Goal: Navigation & Orientation: Find specific page/section

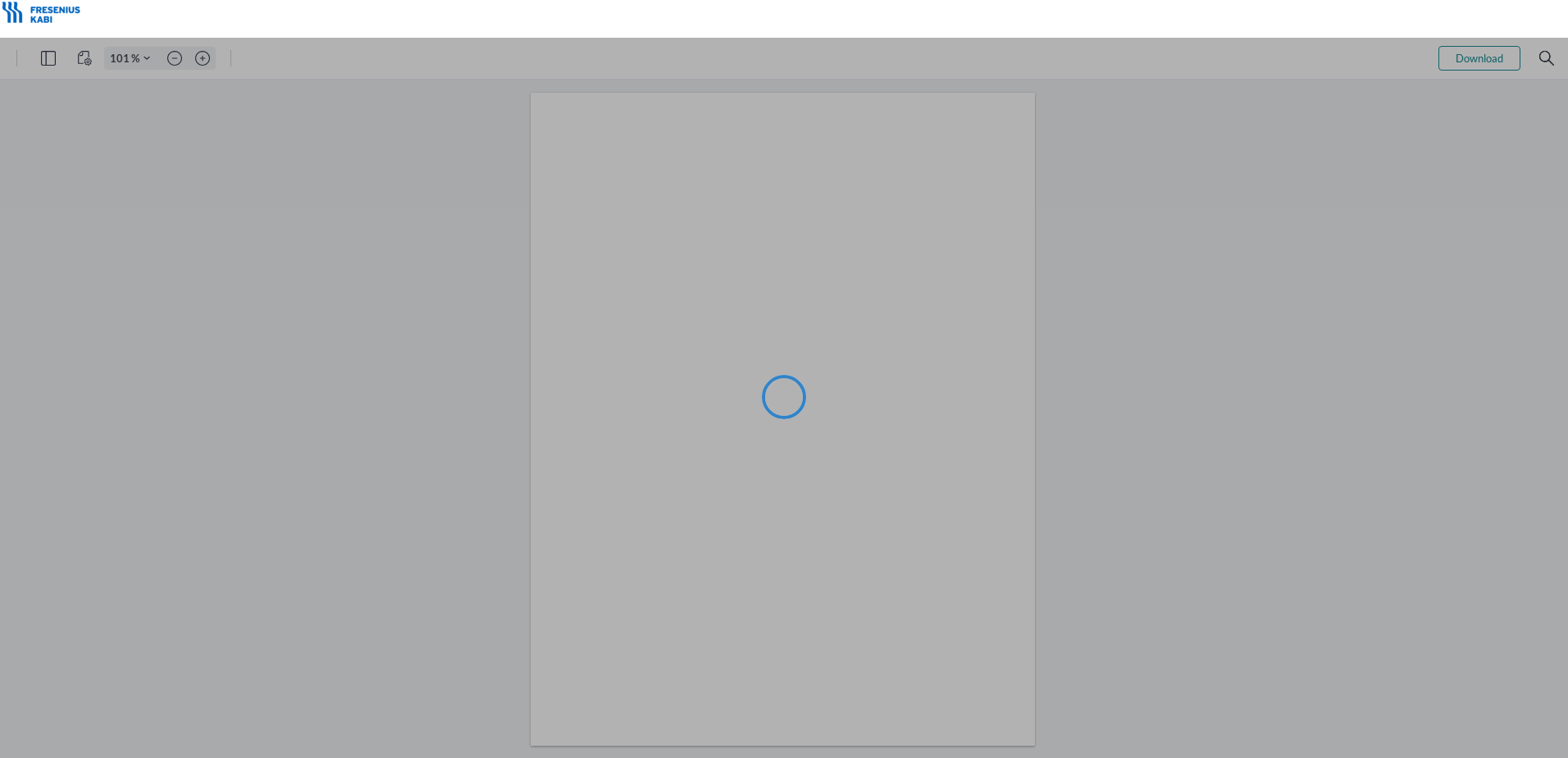
type input "101"
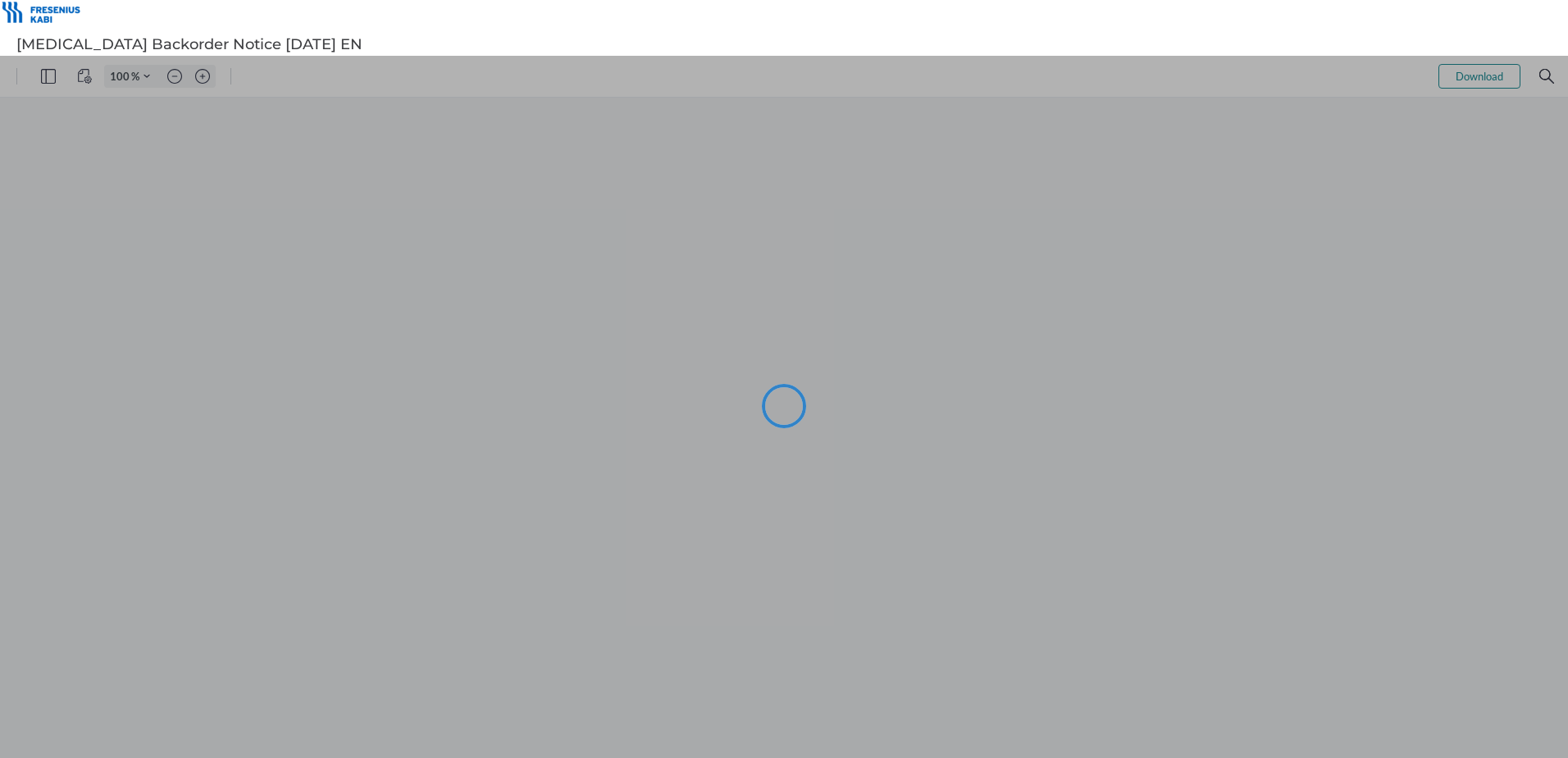
type input "101"
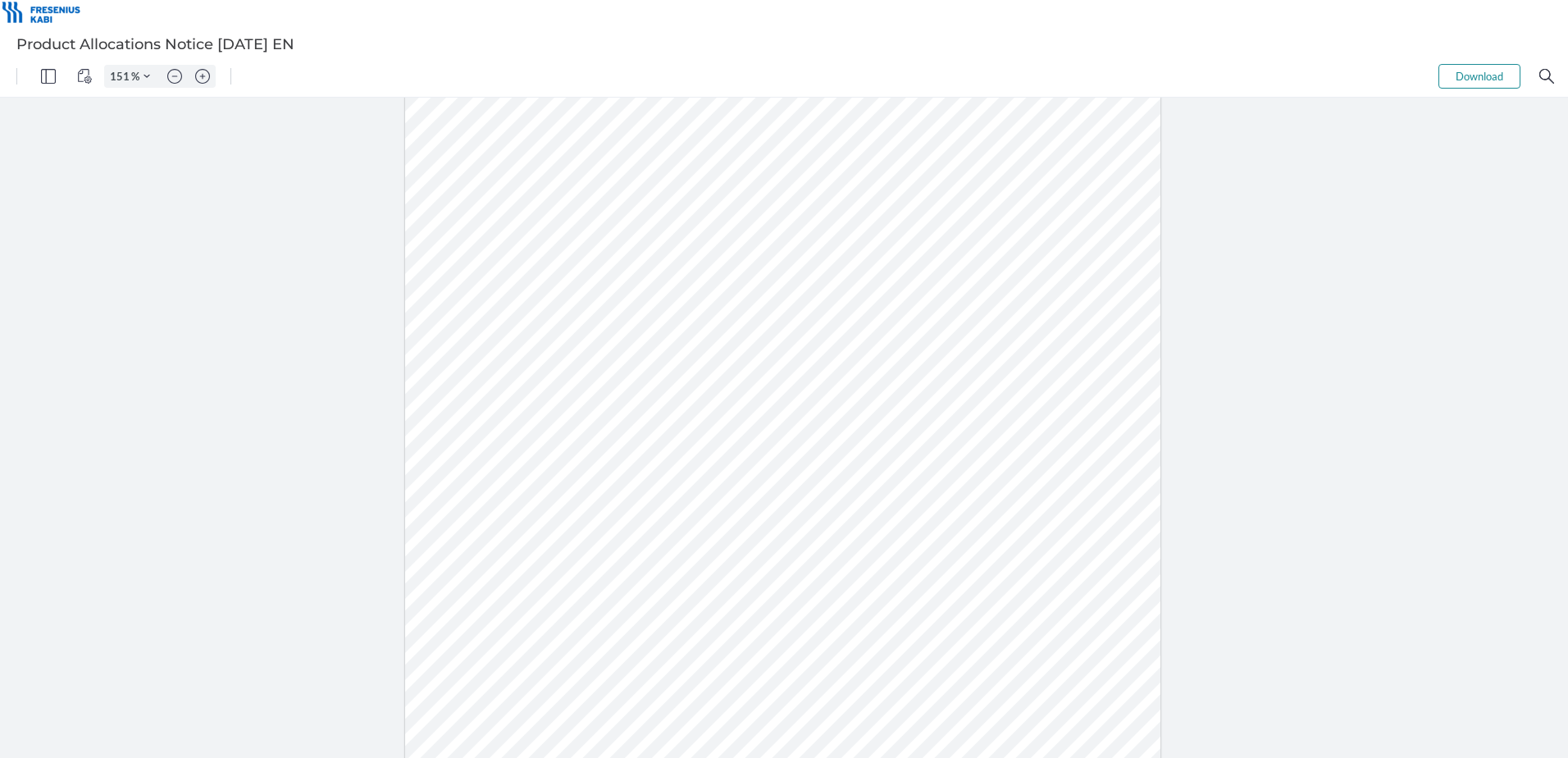
type input "201"
drag, startPoint x: 1284, startPoint y: 275, endPoint x: 1211, endPoint y: 278, distance: 73.1
click at [1284, 275] on div at bounding box center [783, 444] width 1020 height 1315
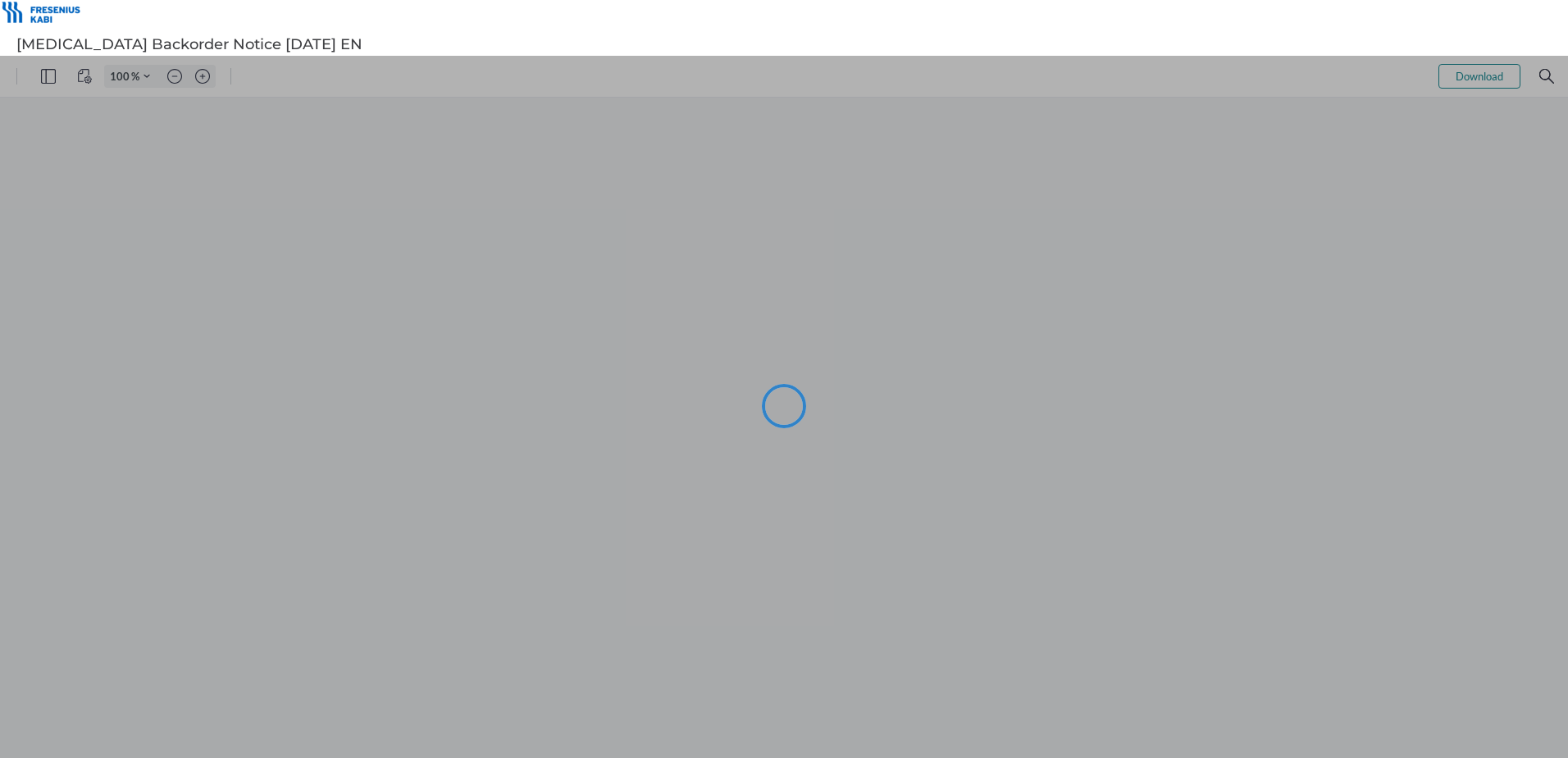
type input "101"
